Goal: Task Accomplishment & Management: Complete application form

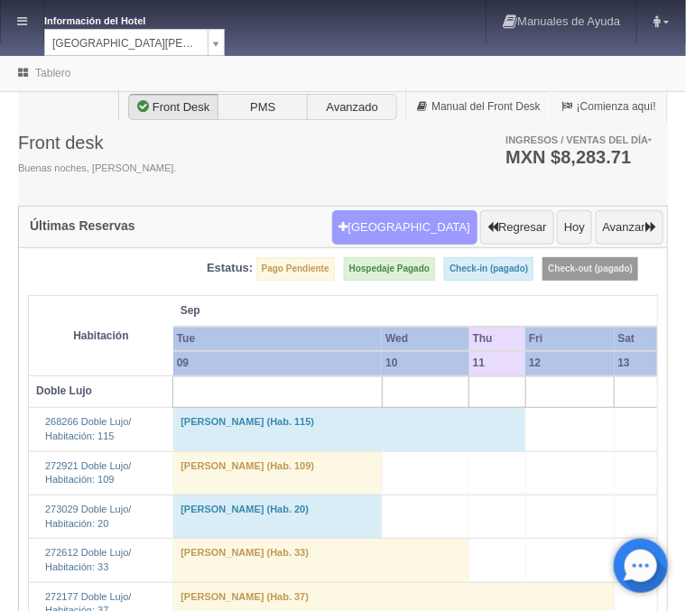
click at [418, 232] on button "Nueva Reserva" at bounding box center [404, 227] width 145 height 34
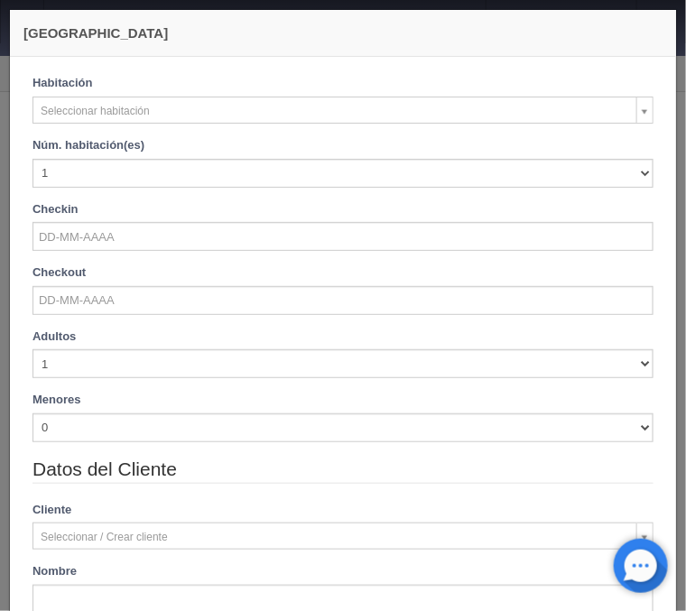
checkbox input "false"
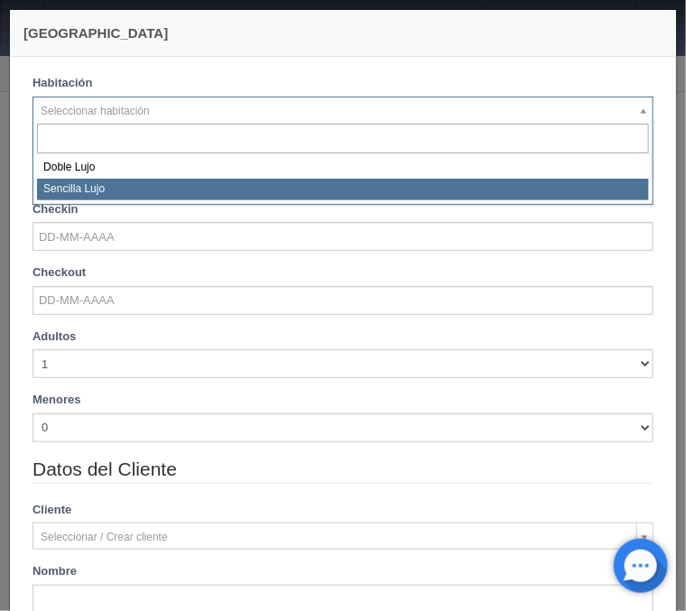
select select "576"
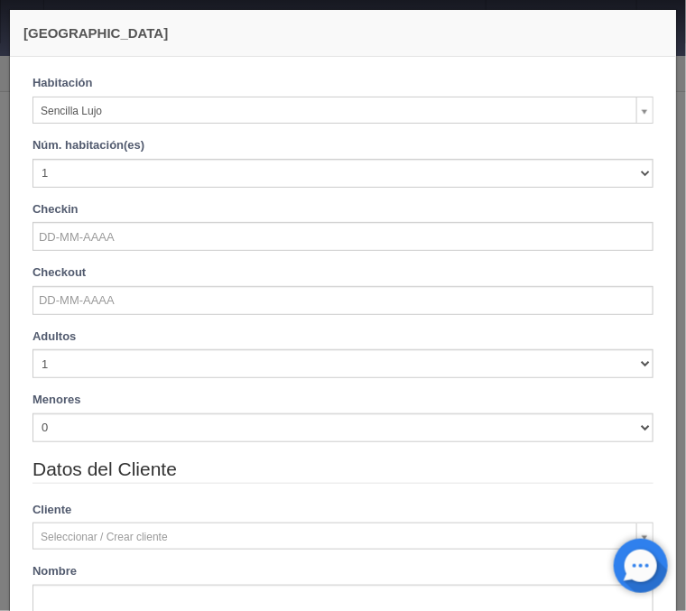
checkbox input "false"
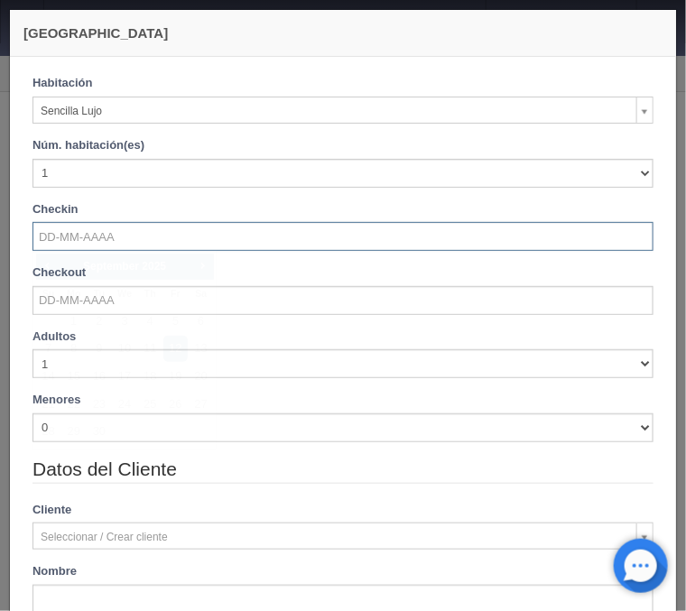
click at [97, 232] on input "text" at bounding box center [342, 236] width 621 height 29
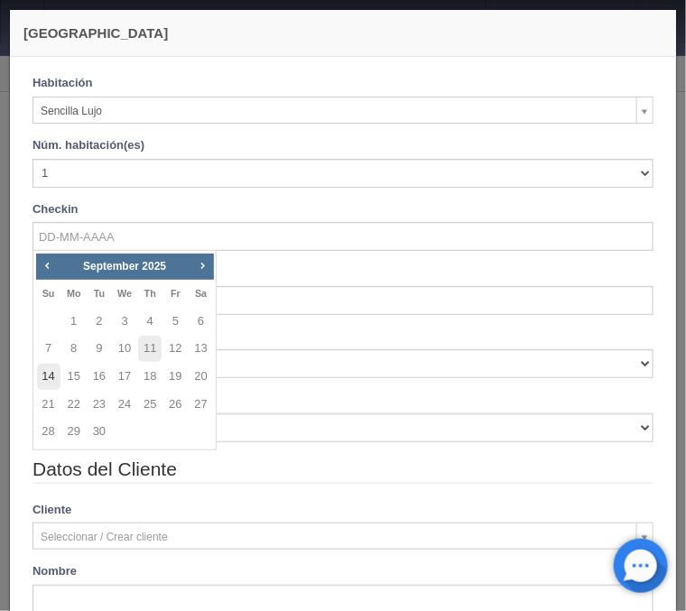
click at [53, 377] on link "14" at bounding box center [48, 377] width 23 height 26
type input "[DATE]"
checkbox input "false"
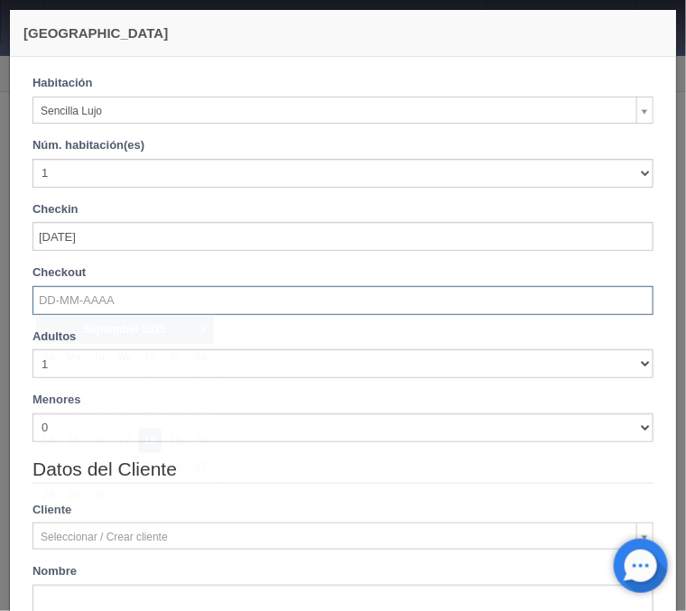
click at [53, 302] on input "text" at bounding box center [342, 300] width 621 height 29
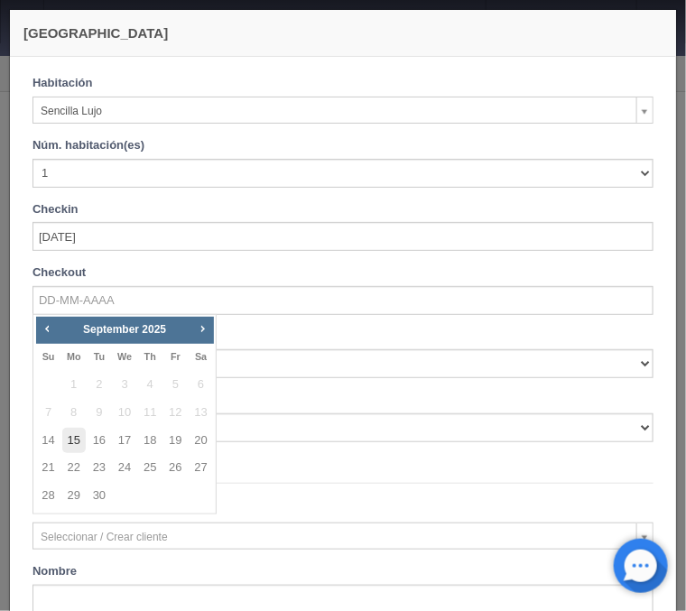
click at [80, 438] on link "15" at bounding box center [73, 441] width 23 height 26
type input "[DATE]"
checkbox input "false"
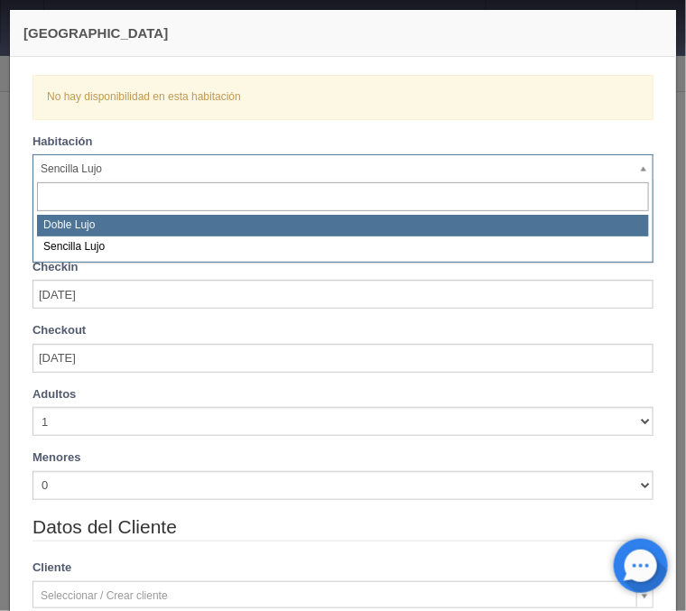
select select "577"
checkbox input "false"
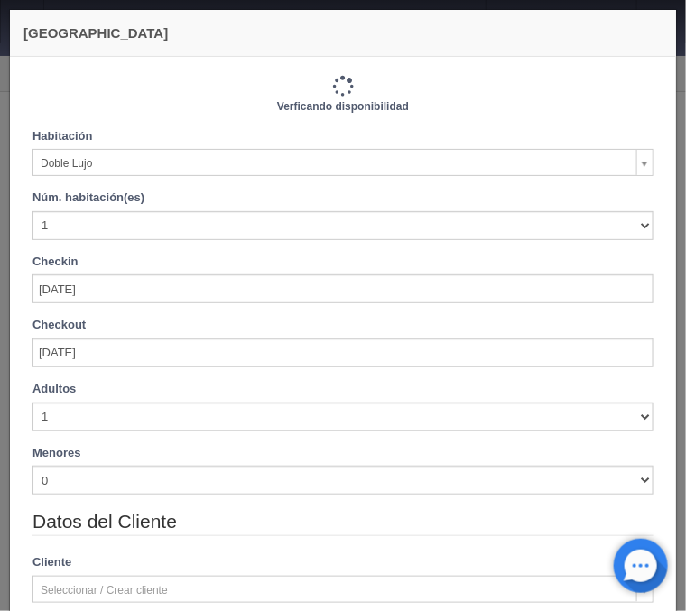
type input "1220.00"
checkbox input "false"
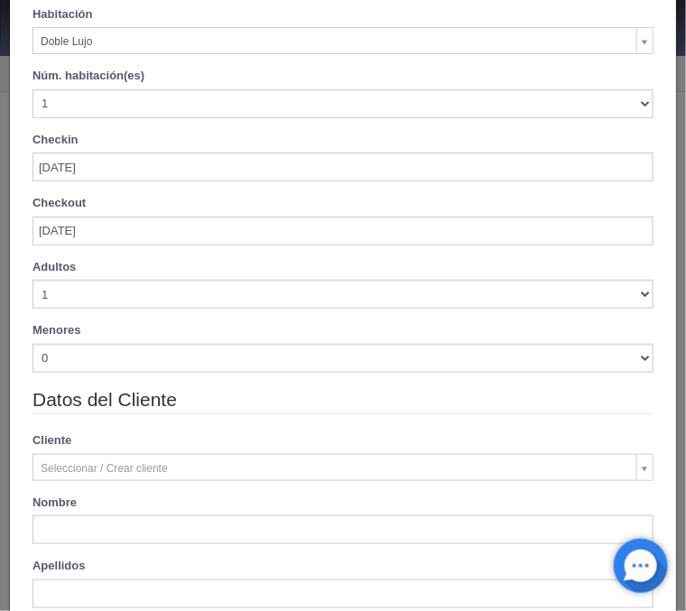
scroll to position [144, 0]
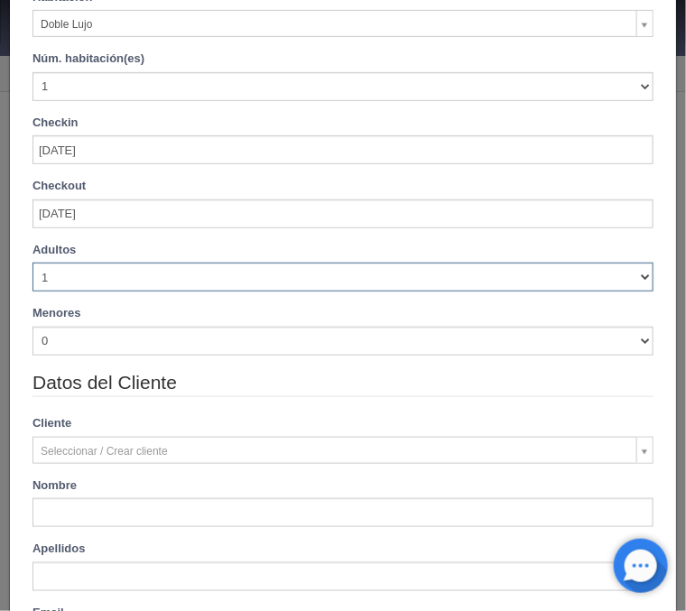
click at [32, 263] on select "1 2 3 4 5 6 7 8 9 10" at bounding box center [342, 277] width 621 height 29
select select "2"
click option "2" at bounding box center [0, 0] width 0 height 0
checkbox input "false"
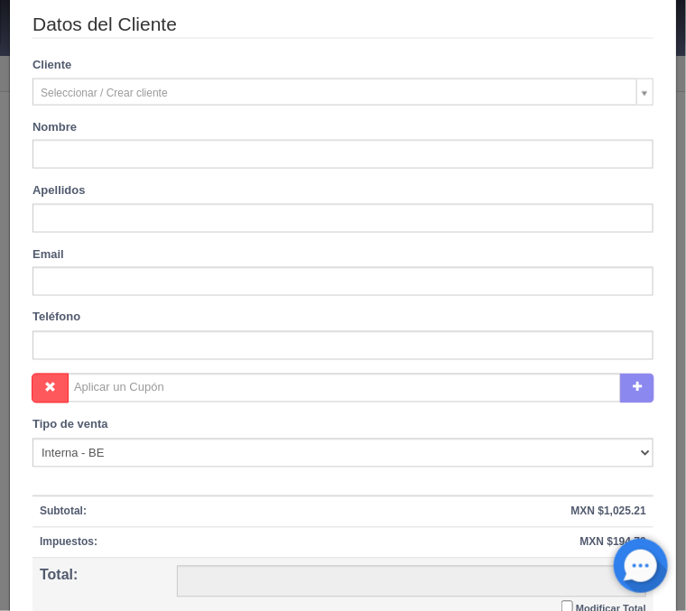
type input "1220.00"
checkbox input "false"
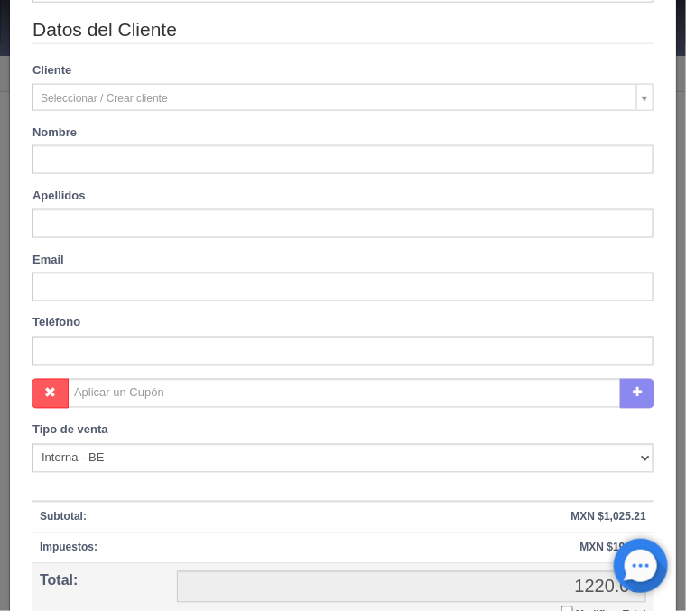
scroll to position [507, 0]
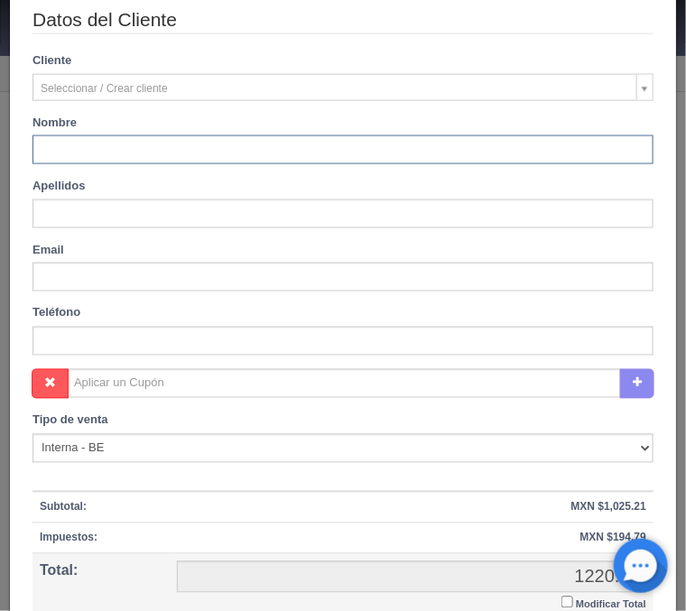
click at [131, 149] on input "text" at bounding box center [342, 149] width 621 height 29
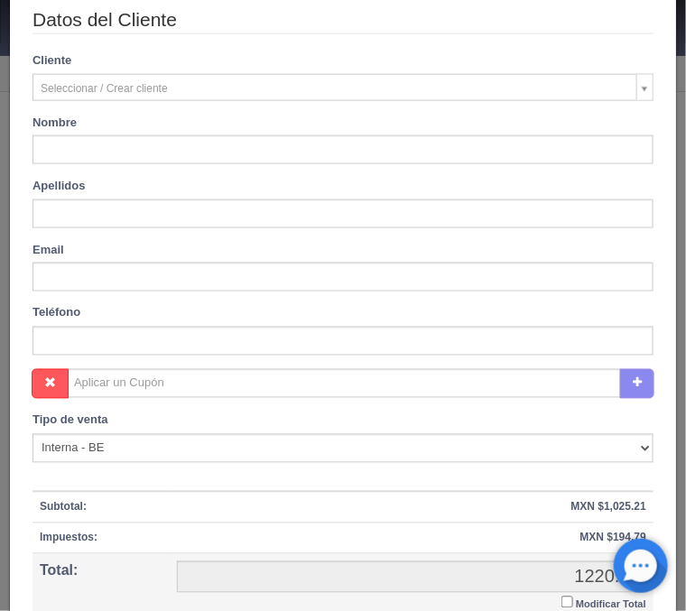
type input "MAGDA"
type input "RAMIREZ"
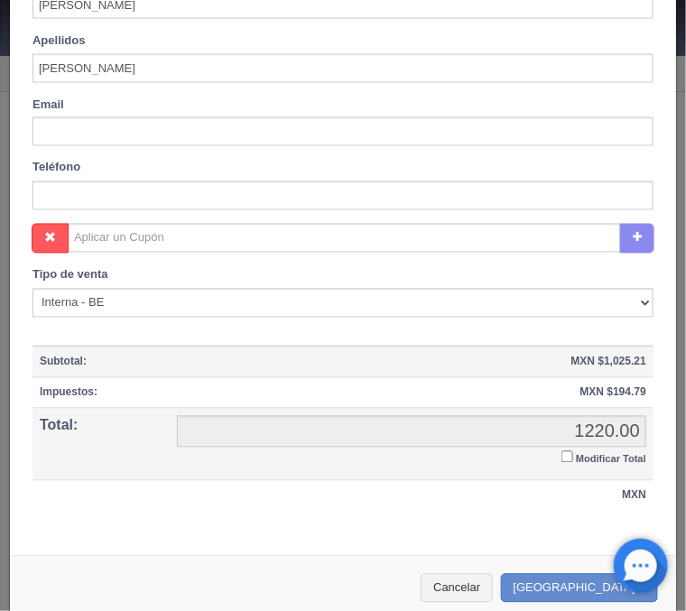
scroll to position [671, 0]
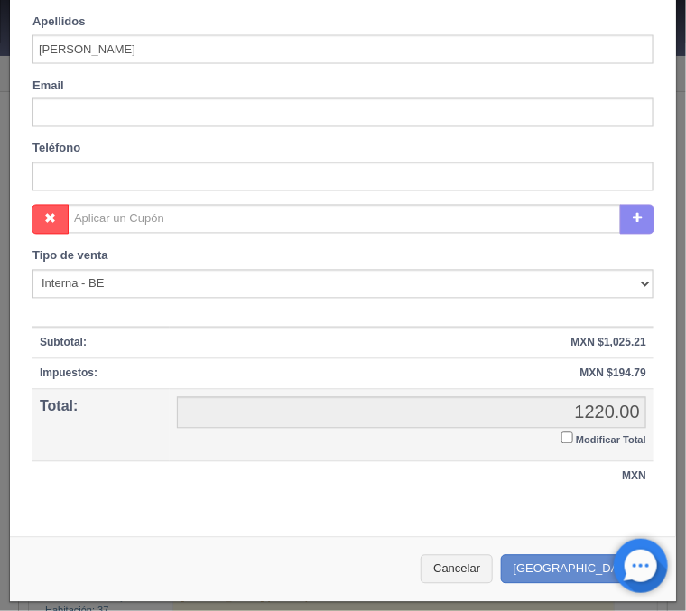
click at [567, 438] on input "Modificar Total" at bounding box center [567, 438] width 12 height 12
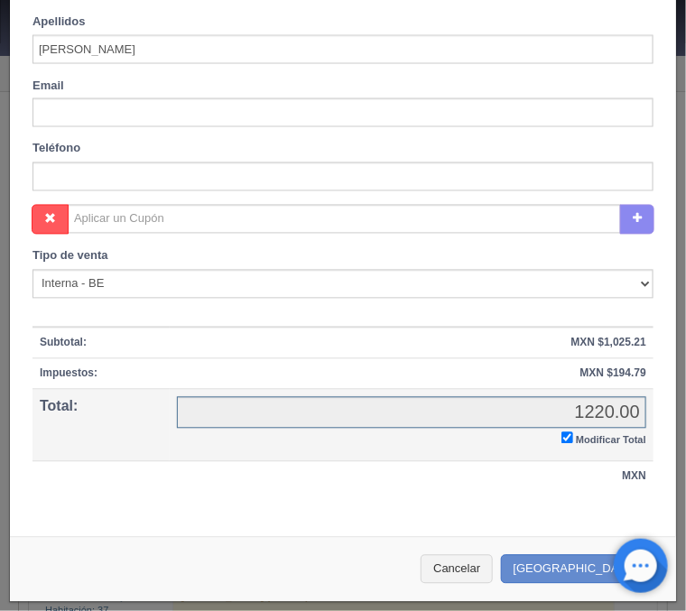
checkbox input "true"
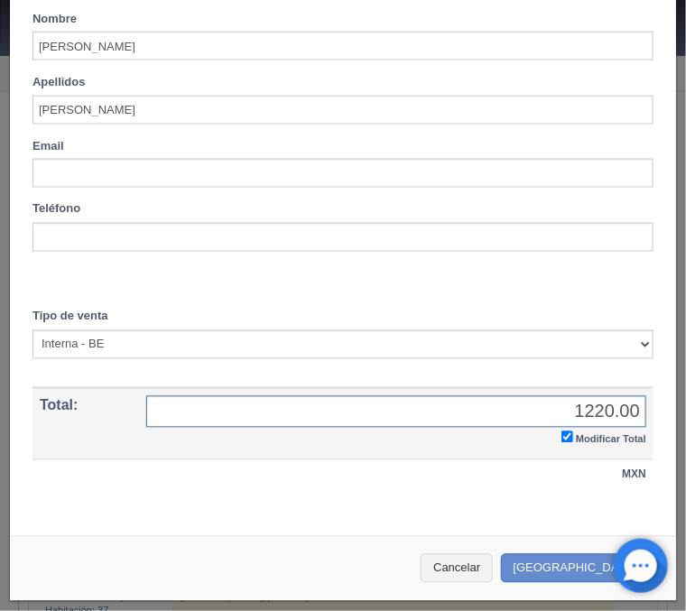
scroll to position [609, 0]
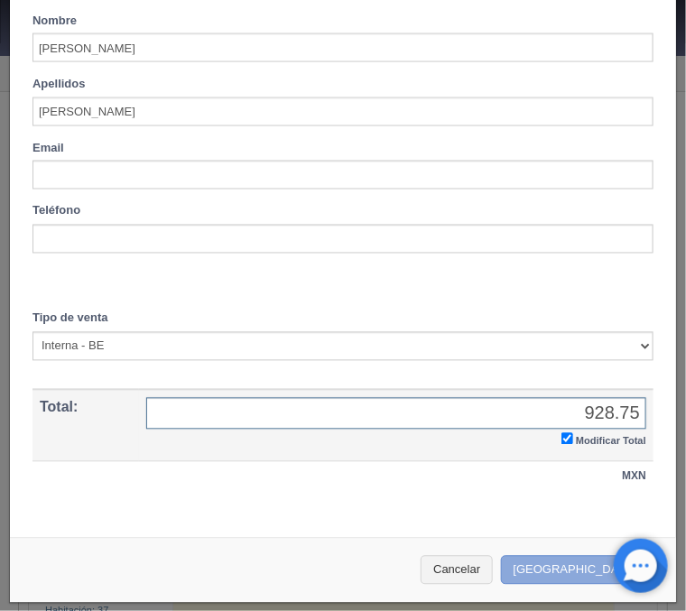
type input "928.75"
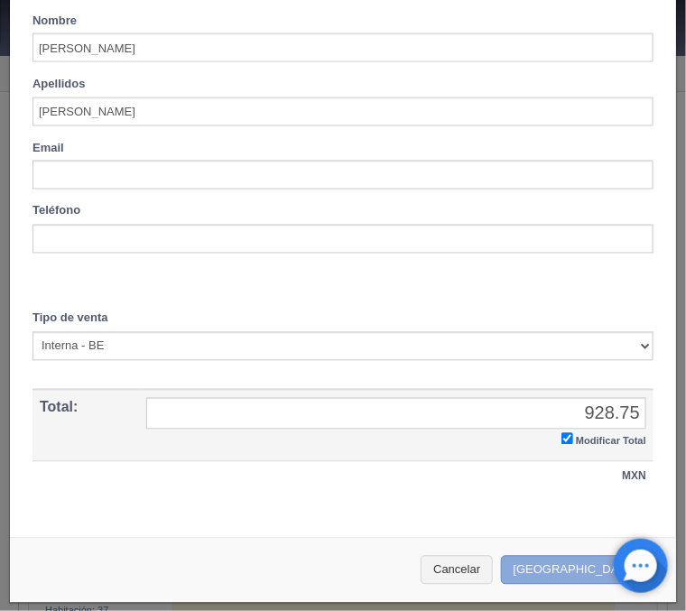
click at [587, 567] on button "Crear Reserva" at bounding box center [579, 571] width 157 height 30
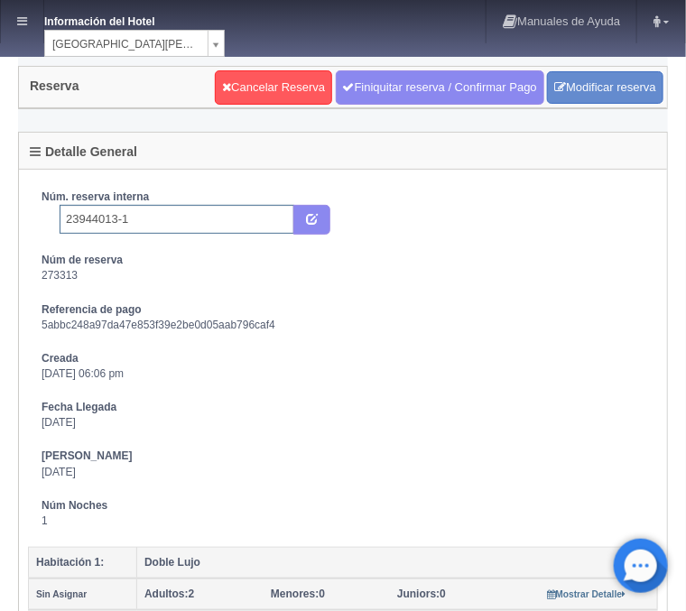
click at [231, 214] on input "23944013-1" at bounding box center [177, 219] width 235 height 29
type input "23944013-1 Pricetravel"
click at [314, 226] on button "submit" at bounding box center [311, 220] width 37 height 31
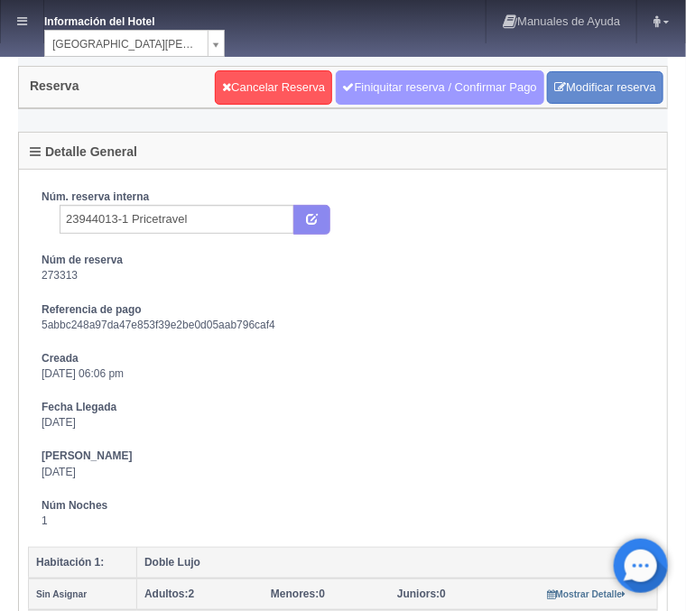
click at [405, 88] on link "Finiquitar reserva / Confirmar Pago" at bounding box center [440, 87] width 208 height 34
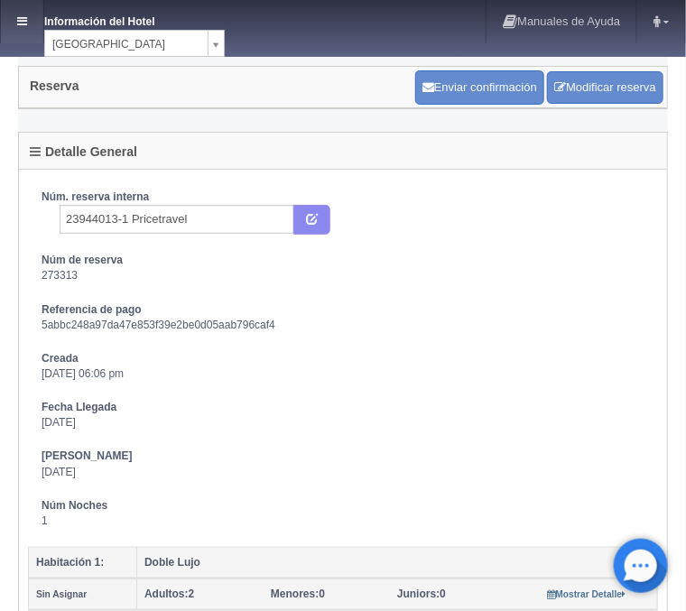
click at [23, 18] on icon at bounding box center [22, 21] width 10 height 12
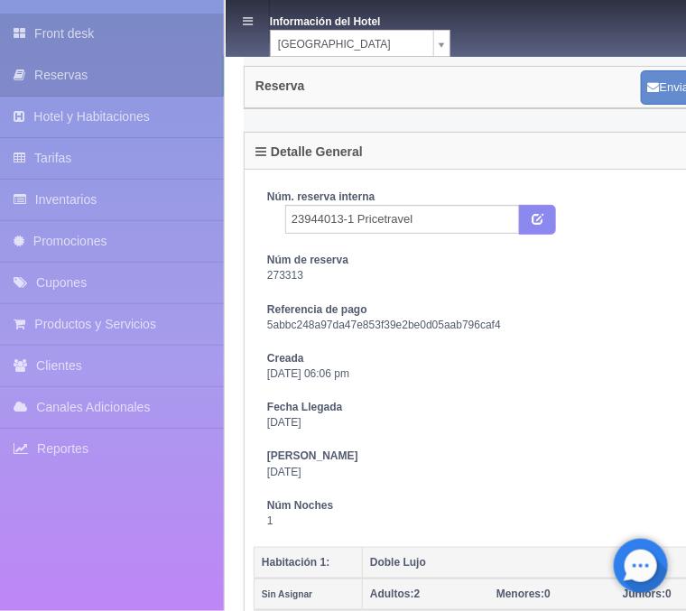
click at [81, 33] on link "Front desk" at bounding box center [112, 34] width 224 height 41
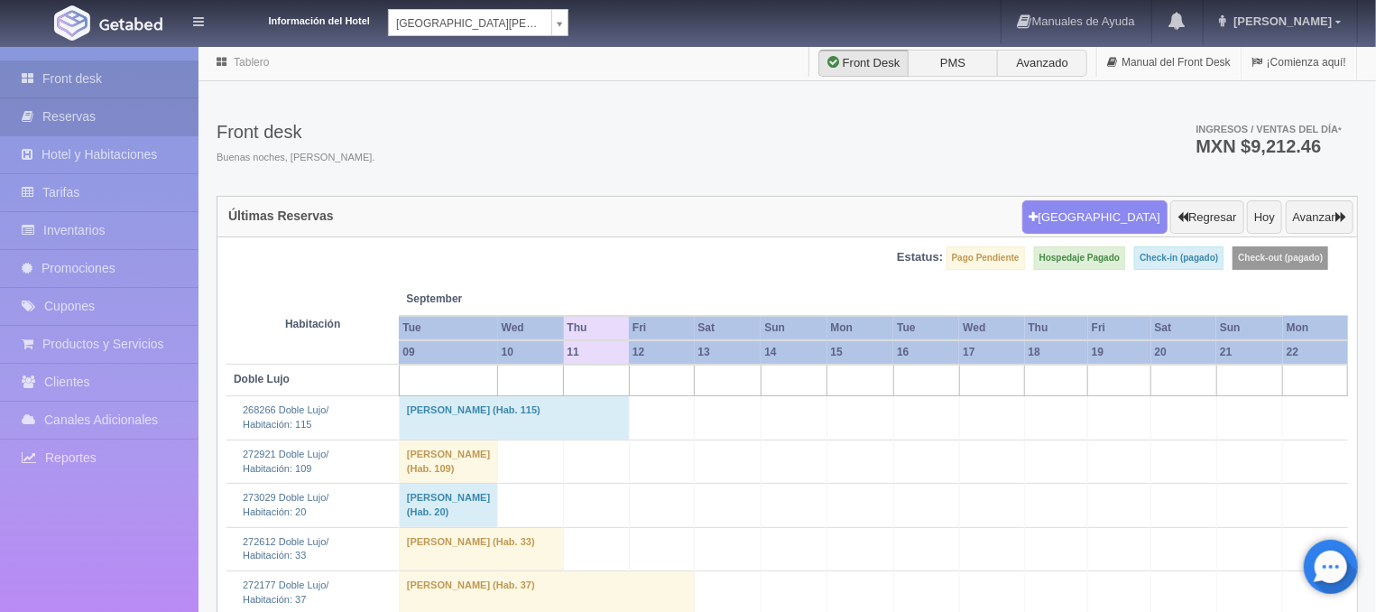
click at [52, 113] on link "Reservas" at bounding box center [99, 116] width 198 height 37
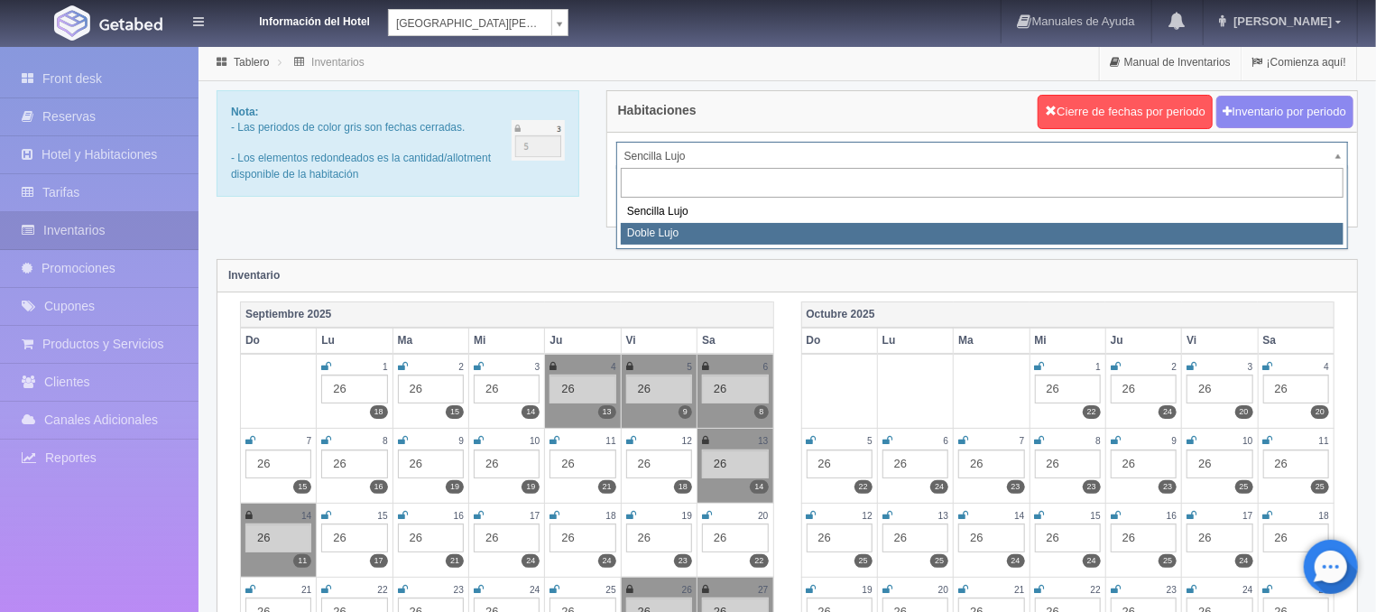
select select "577"
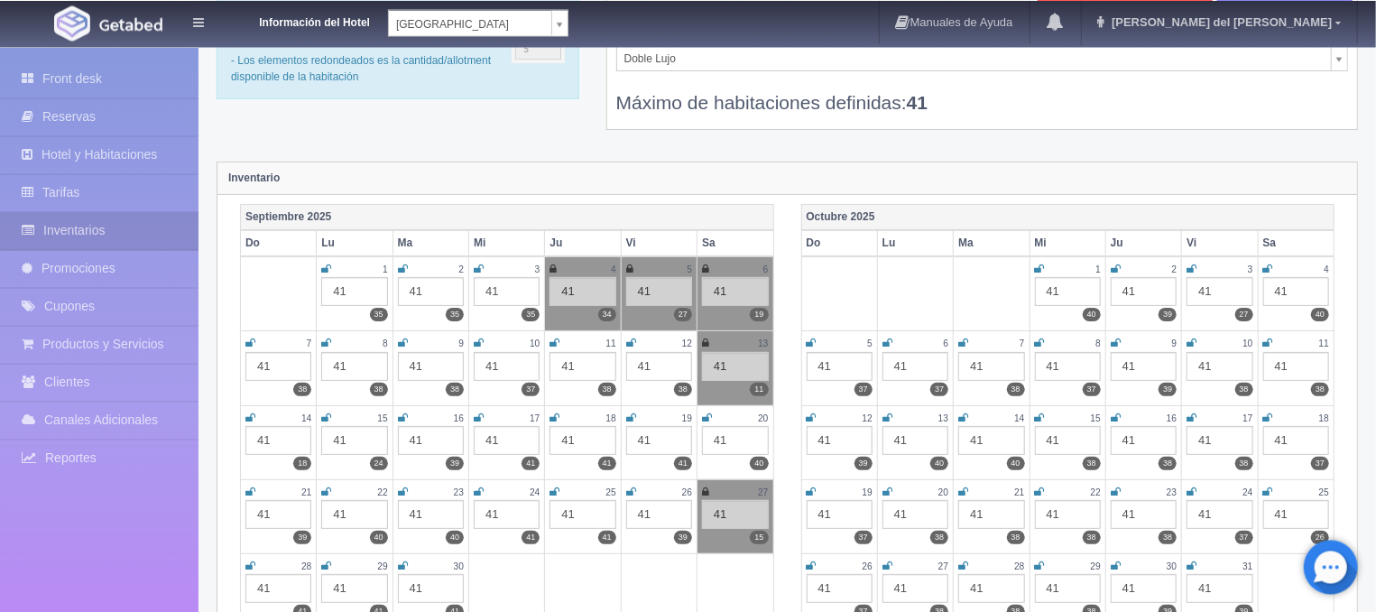
scroll to position [97, 0]
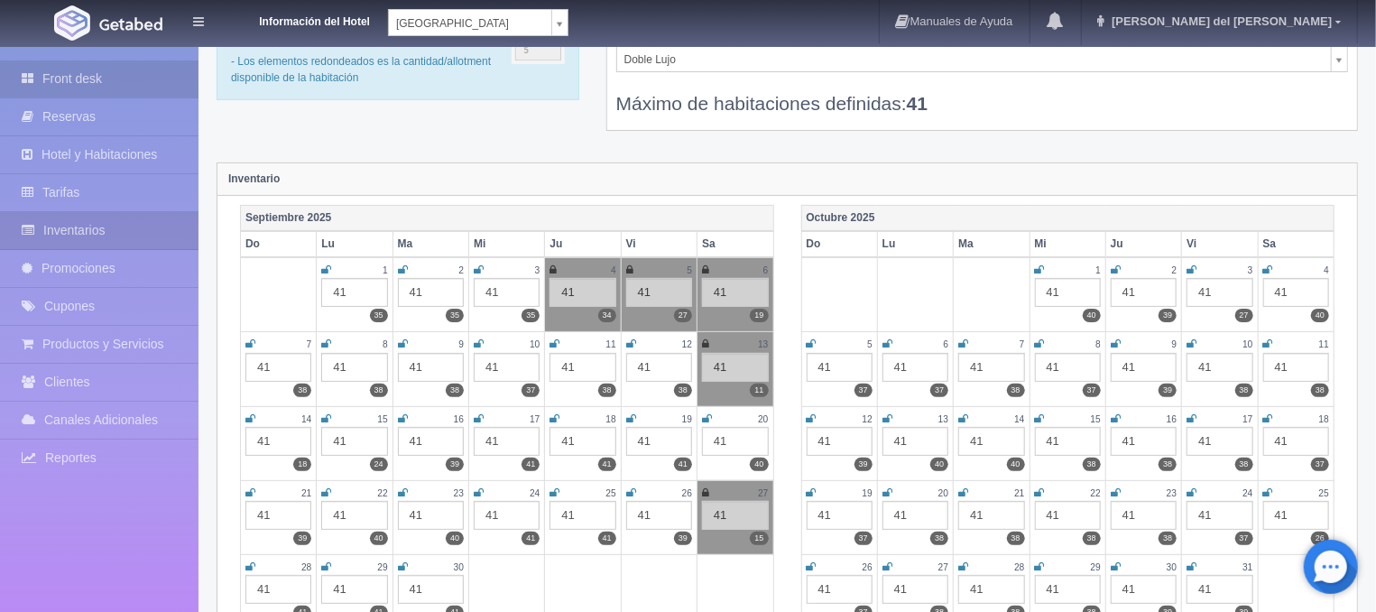
click at [92, 62] on link "Front desk" at bounding box center [99, 78] width 198 height 37
